Goal: Information Seeking & Learning: Find specific fact

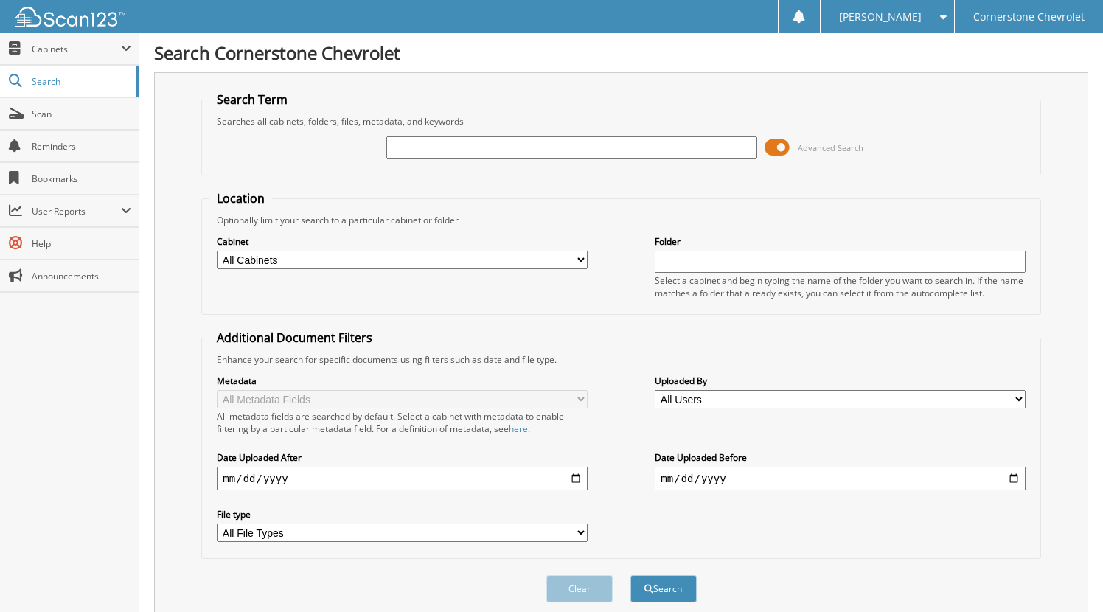
click at [433, 148] on input "text" at bounding box center [571, 147] width 370 height 22
type input "[PERSON_NAME]"
click at [630, 575] on button "Search" at bounding box center [663, 588] width 66 height 27
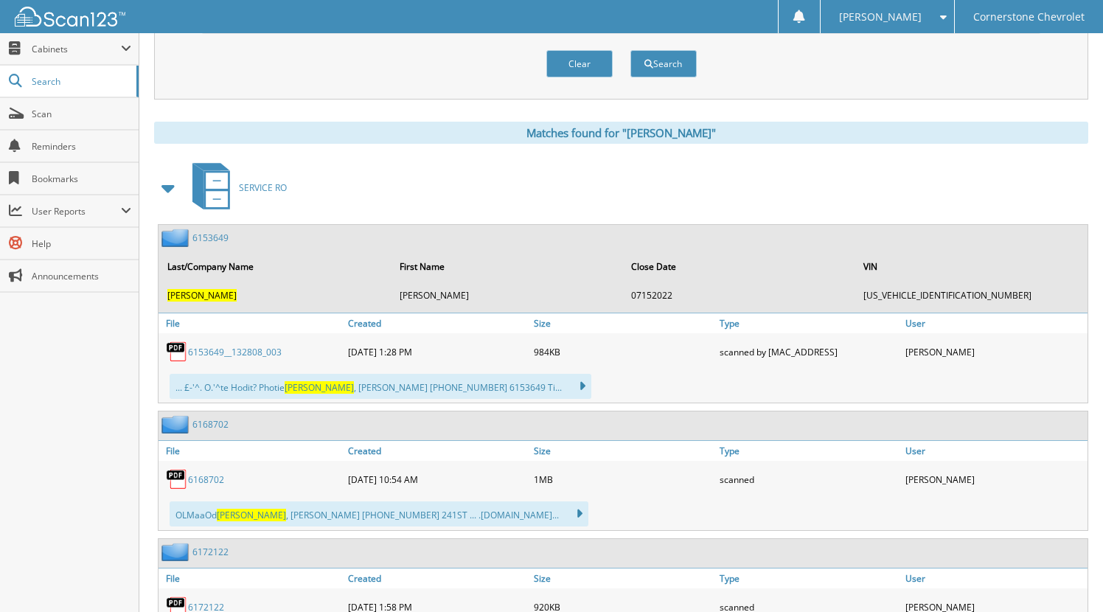
scroll to position [516, 0]
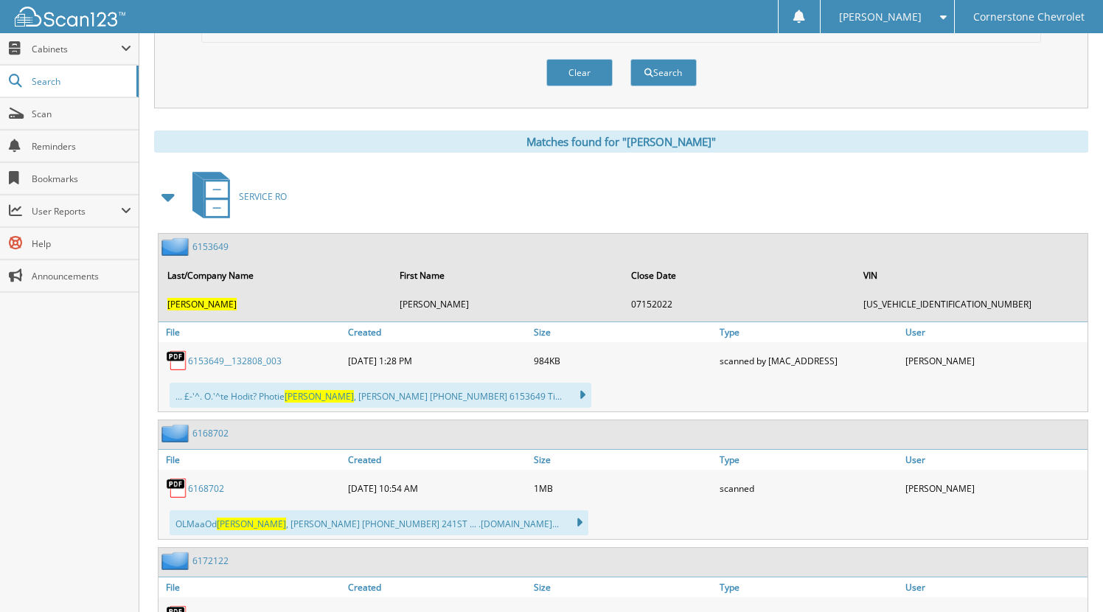
click at [170, 196] on span at bounding box center [169, 197] width 21 height 27
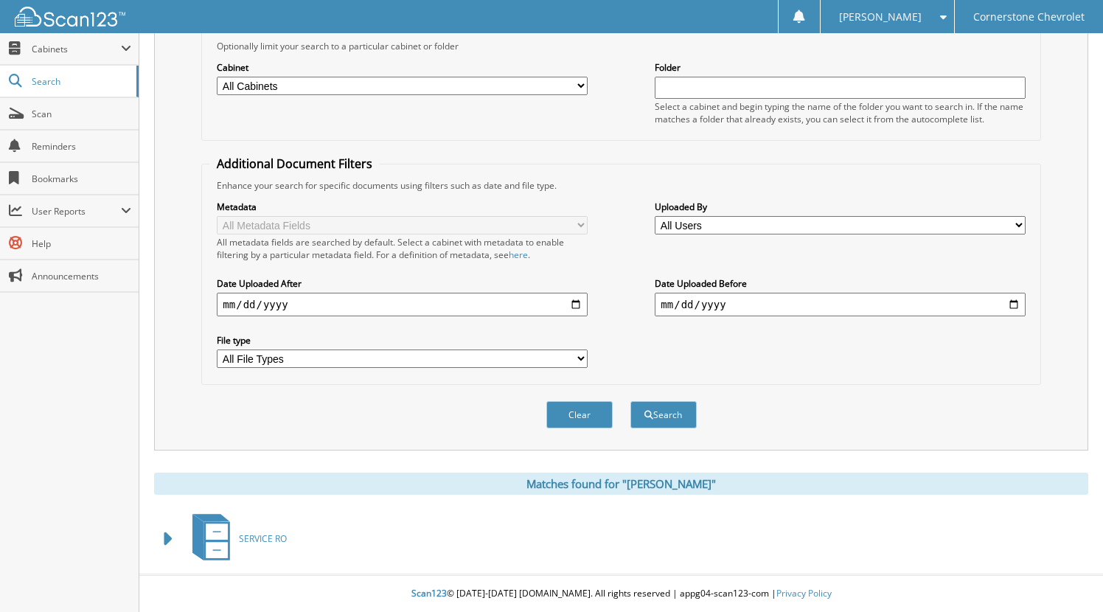
click at [164, 531] on span at bounding box center [169, 539] width 21 height 27
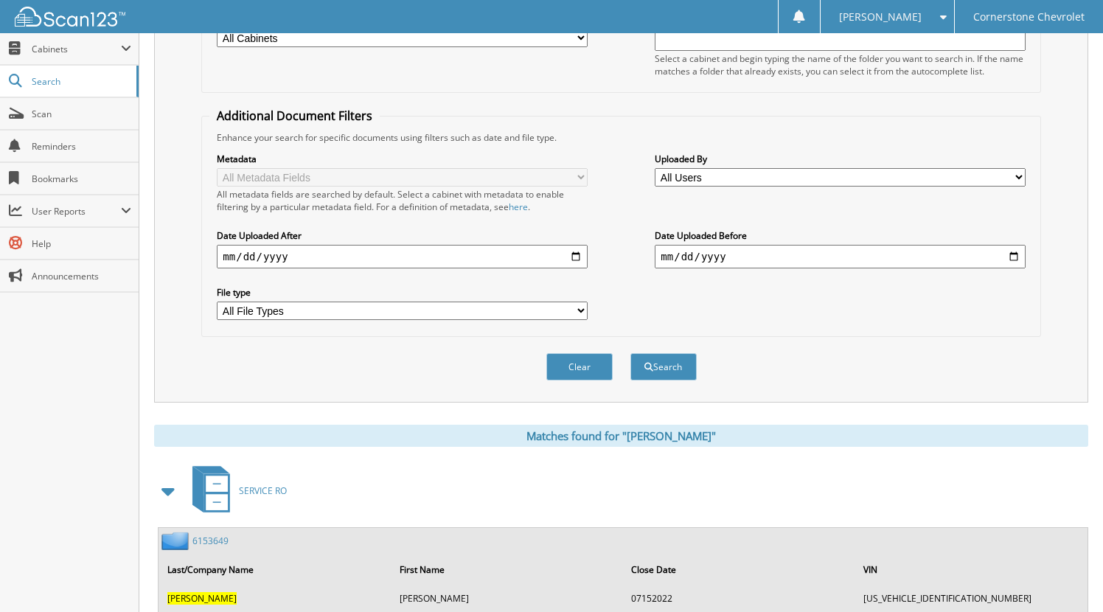
scroll to position [74, 0]
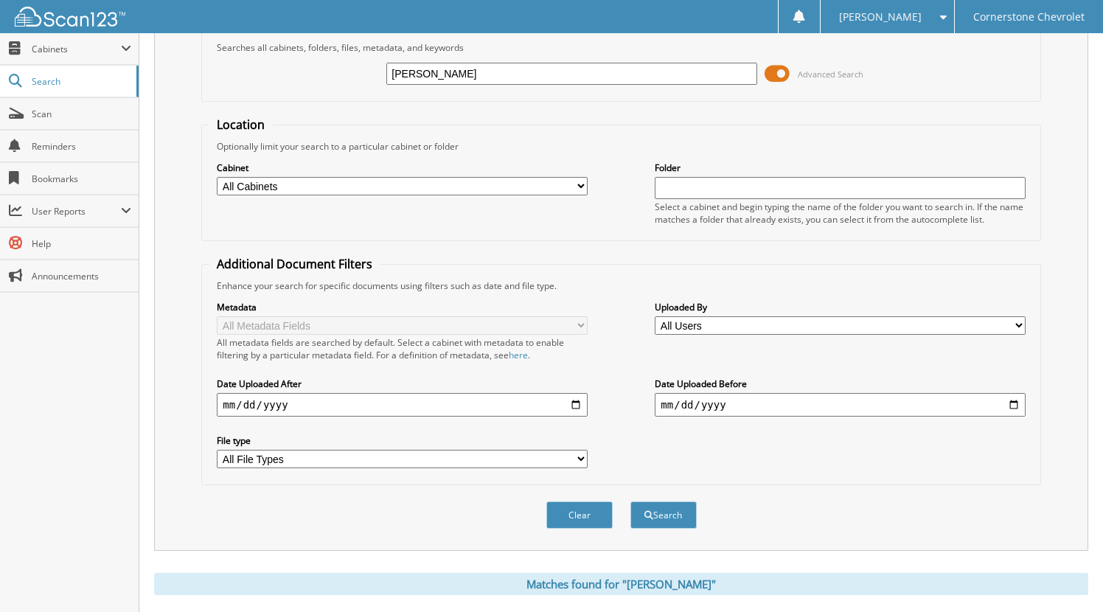
click at [491, 79] on input "[PERSON_NAME]" at bounding box center [571, 74] width 370 height 22
click at [492, 78] on input "[PERSON_NAME]" at bounding box center [571, 74] width 370 height 22
type input "19573"
click at [630, 501] on button "Search" at bounding box center [663, 514] width 66 height 27
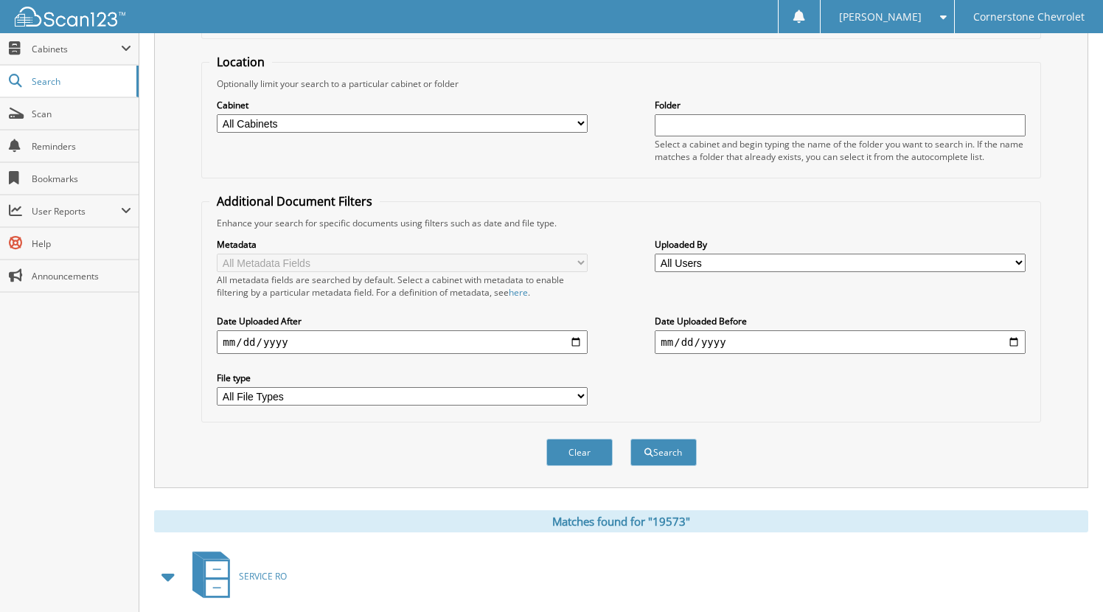
scroll to position [369, 0]
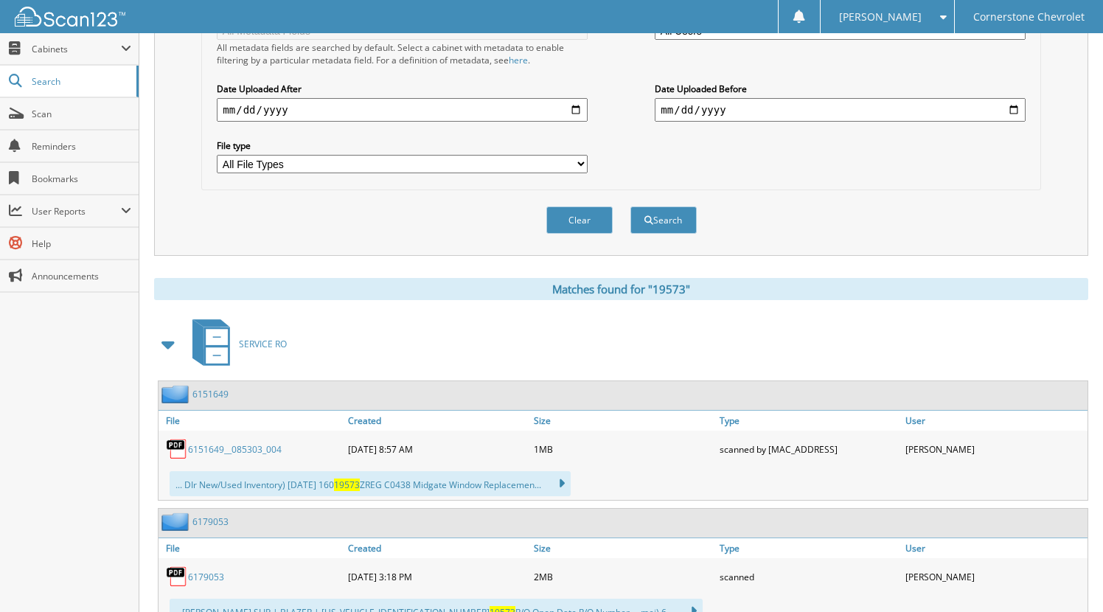
click at [165, 342] on span at bounding box center [169, 344] width 21 height 27
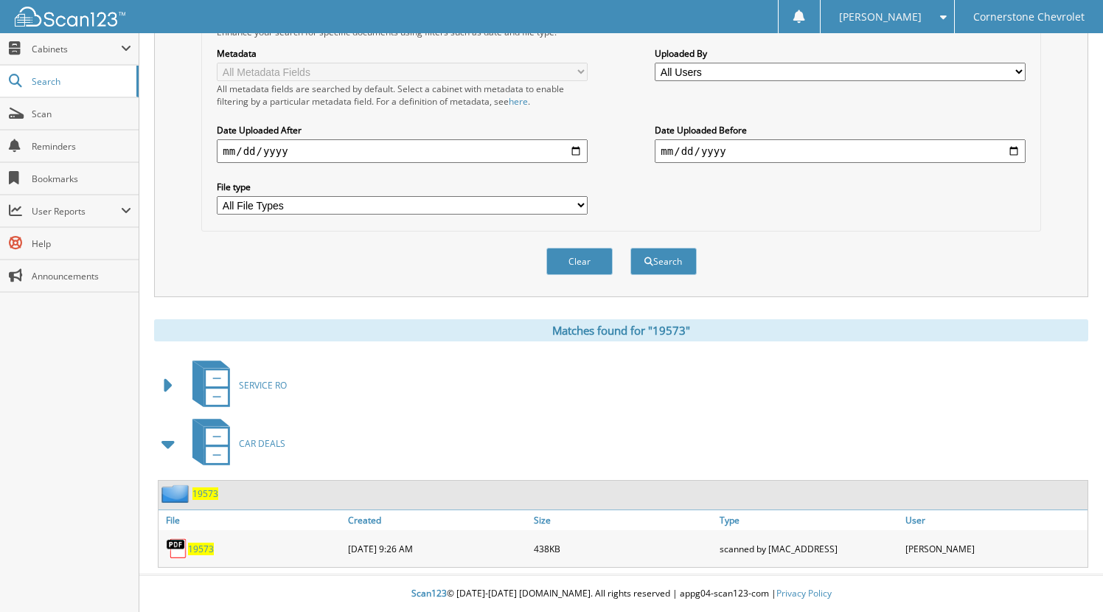
click at [201, 546] on span "19573" at bounding box center [201, 549] width 26 height 13
